Goal: Information Seeking & Learning: Learn about a topic

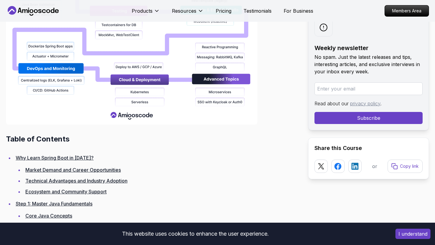
scroll to position [714, 0]
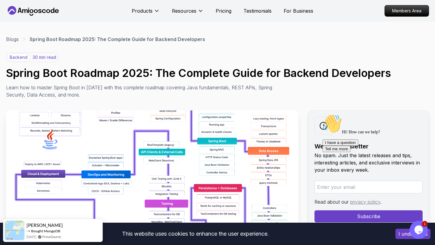
scroll to position [0, 0]
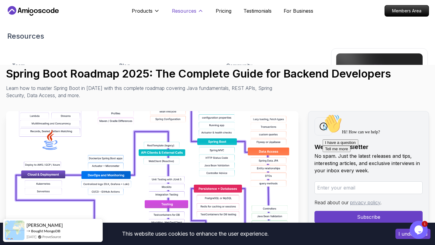
click at [195, 10] on p "Resources" at bounding box center [184, 10] width 24 height 7
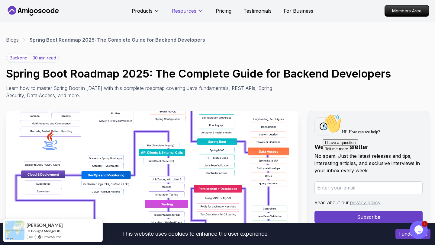
click at [196, 9] on button "Resources" at bounding box center [188, 13] width 32 height 12
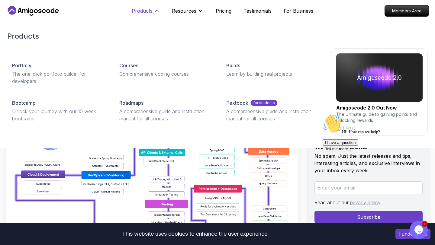
click at [152, 13] on button "Products" at bounding box center [146, 13] width 28 height 12
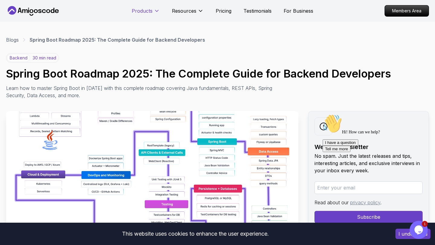
click at [152, 13] on button "Products" at bounding box center [146, 13] width 28 height 12
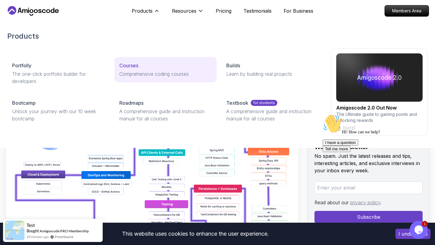
click at [132, 71] on p "Comprehensive coding courses" at bounding box center [165, 73] width 93 height 7
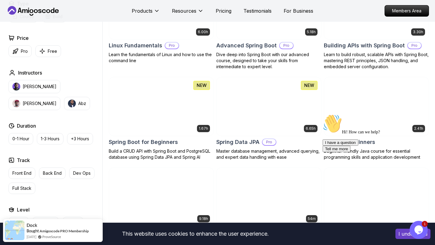
scroll to position [211, 0]
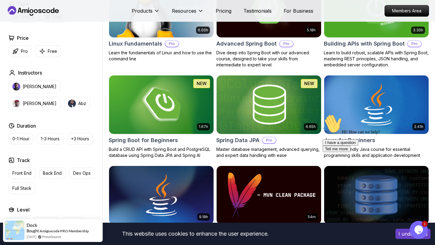
click at [167, 44] on p "Pro" at bounding box center [171, 44] width 13 height 6
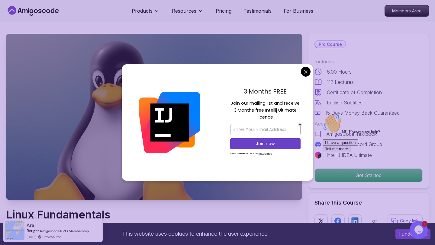
scroll to position [1, 0]
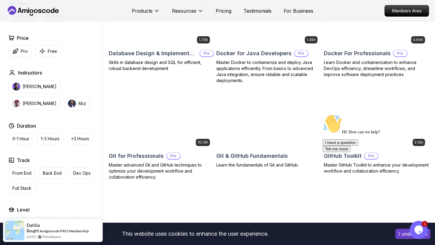
scroll to position [597, 0]
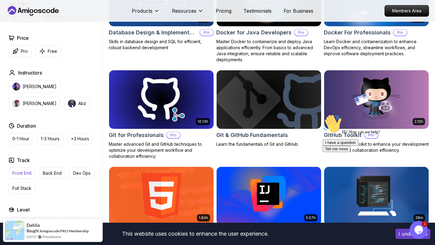
click at [23, 177] on button "Front End" at bounding box center [21, 173] width 27 height 11
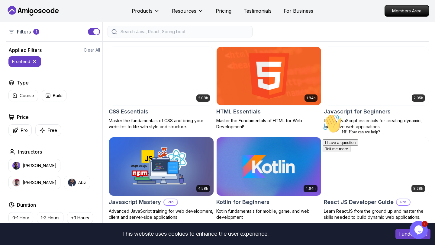
scroll to position [143, 0]
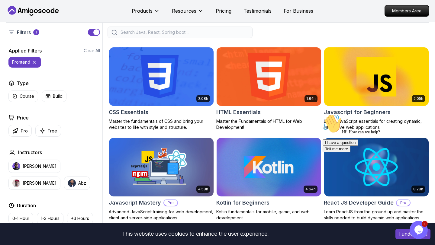
click at [253, 107] on div "1.84h HTML Essentials Master the Fundamentals of HTML for Web Development!" at bounding box center [268, 88] width 105 height 83
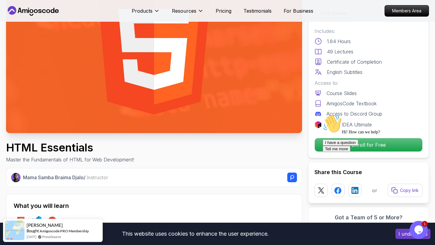
scroll to position [70, 0]
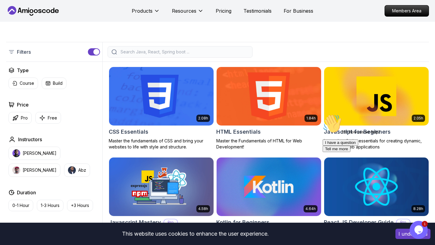
scroll to position [143, 0]
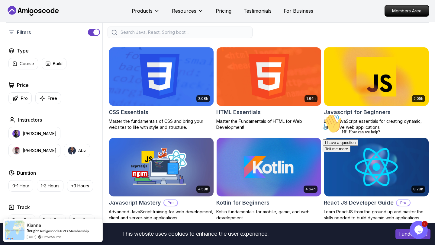
click at [164, 126] on p "Master the fundamentals of CSS and bring your websites to life with style and s…" at bounding box center [161, 124] width 105 height 12
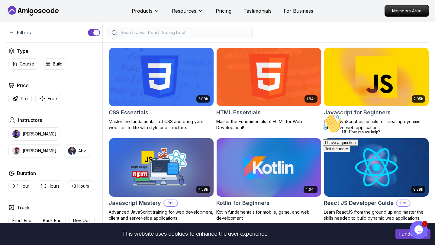
scroll to position [143, 0]
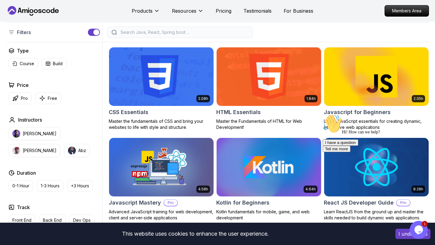
click at [373, 111] on h2 "Javascript for Beginners" at bounding box center [357, 112] width 67 height 8
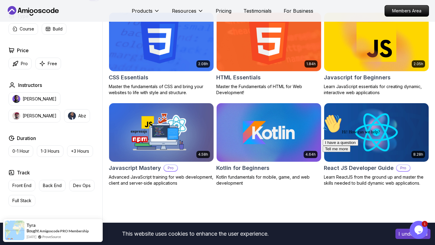
scroll to position [180, 0]
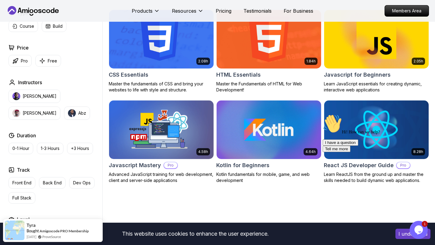
click at [167, 179] on p "Advanced JavaScript training for web development, client and server-side applic…" at bounding box center [161, 178] width 105 height 12
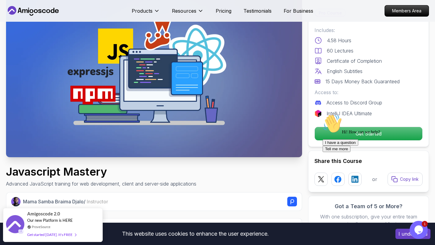
scroll to position [47, 0]
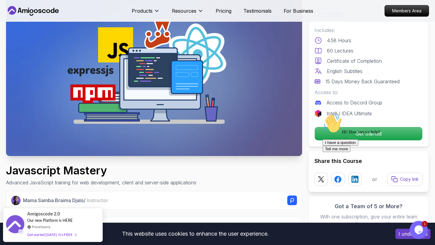
click at [331, 126] on div "Hi! How can we help? I have a question Tell me more" at bounding box center [377, 133] width 109 height 38
click at [330, 135] on div "Hi! How can we help? I have a question Tell me more" at bounding box center [377, 133] width 109 height 38
click at [323, 114] on icon "Chat attention grabber" at bounding box center [323, 114] width 0 height 0
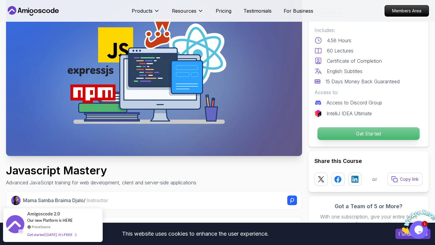
click at [392, 131] on p "Get Started" at bounding box center [369, 134] width 102 height 13
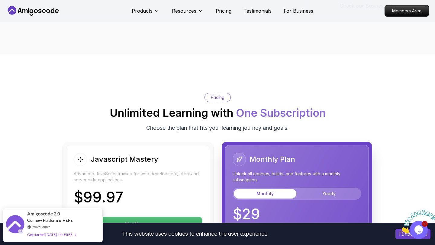
scroll to position [1009, 0]
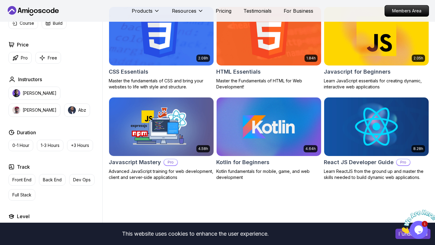
scroll to position [180, 0]
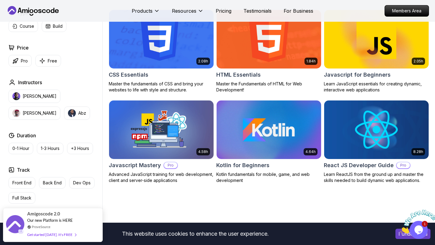
click at [285, 169] on div "Kotlin for Beginners" at bounding box center [268, 165] width 105 height 8
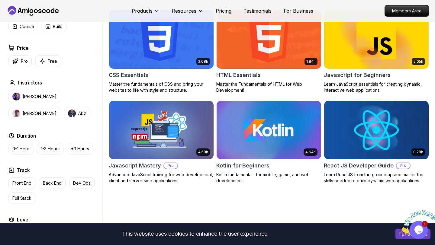
scroll to position [180, 0]
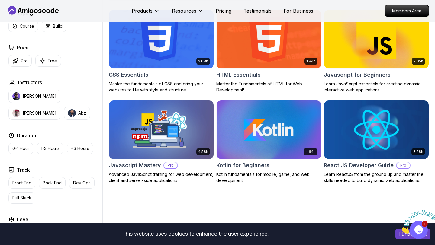
click at [372, 172] on p "Learn ReactJS from the ground up and master the skills needed to build dynamic …" at bounding box center [376, 178] width 105 height 12
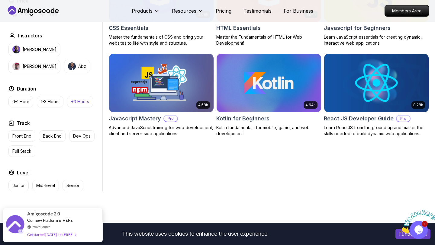
scroll to position [228, 0]
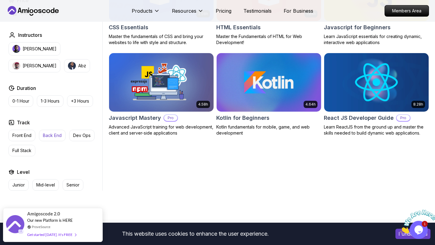
click at [49, 135] on p "Back End" at bounding box center [52, 136] width 19 height 6
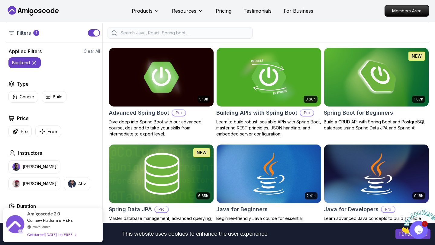
scroll to position [144, 0]
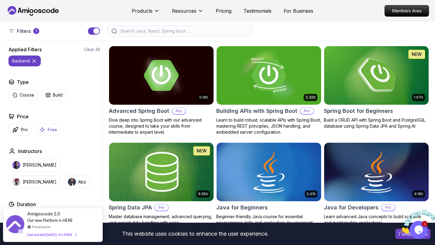
click at [48, 128] on p "Free" at bounding box center [52, 130] width 9 height 6
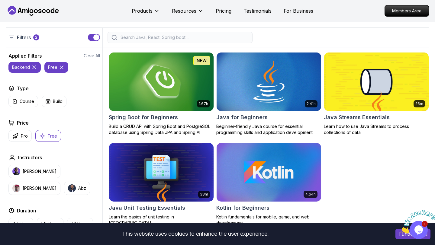
scroll to position [136, 0]
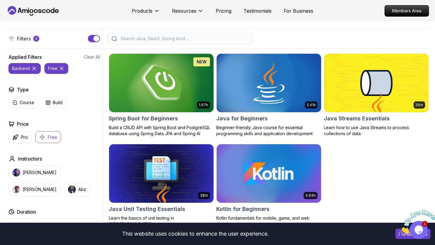
click at [180, 125] on p "Build a CRUD API with Spring Boot and PostgreSQL database using Spring Data JPA…" at bounding box center [161, 131] width 105 height 12
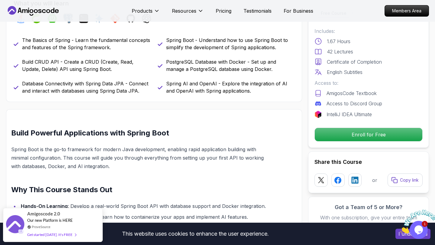
scroll to position [271, 0]
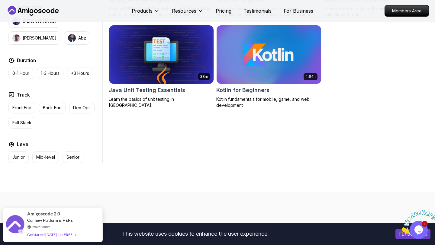
scroll to position [256, 0]
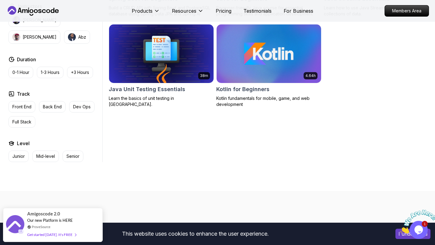
click at [157, 96] on p "Learn the basics of unit testing in [GEOGRAPHIC_DATA]." at bounding box center [161, 102] width 105 height 12
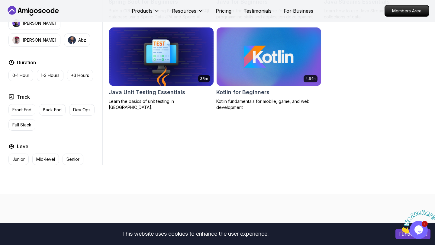
scroll to position [256, 0]
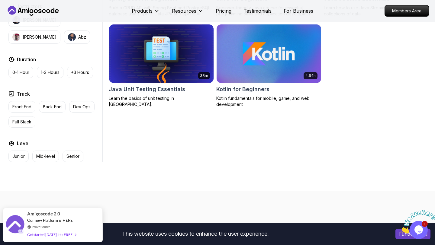
click at [249, 96] on p "Kotlin fundamentals for mobile, game, and web development" at bounding box center [268, 102] width 105 height 12
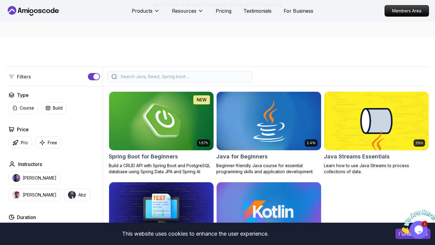
scroll to position [256, 0]
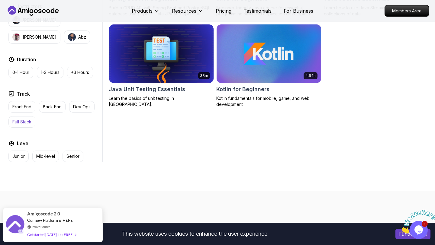
click at [17, 121] on p "Full Stack" at bounding box center [21, 122] width 19 height 6
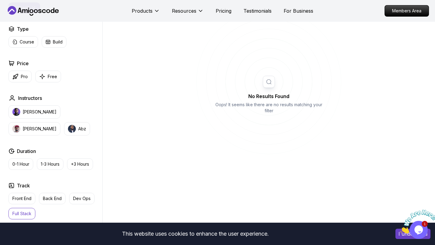
scroll to position [197, 0]
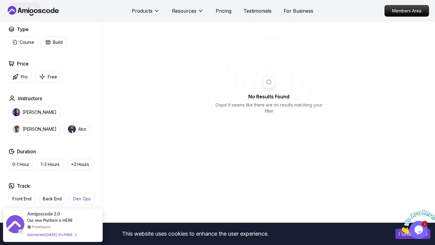
click at [83, 201] on p "Dev Ops" at bounding box center [82, 199] width 18 height 6
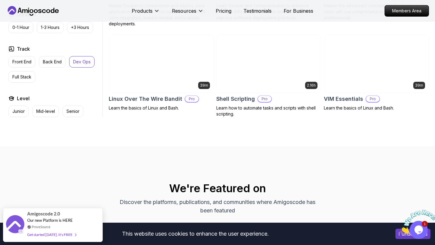
scroll to position [357, 0]
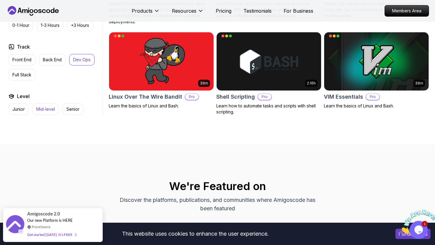
click at [44, 108] on p "Mid-level" at bounding box center [45, 109] width 19 height 6
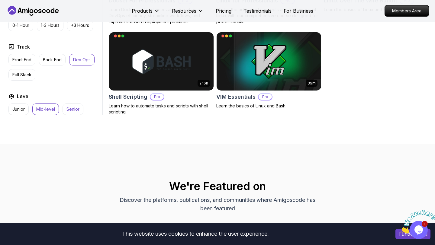
click at [71, 111] on p "Senior" at bounding box center [72, 109] width 13 height 6
